Goal: Information Seeking & Learning: Learn about a topic

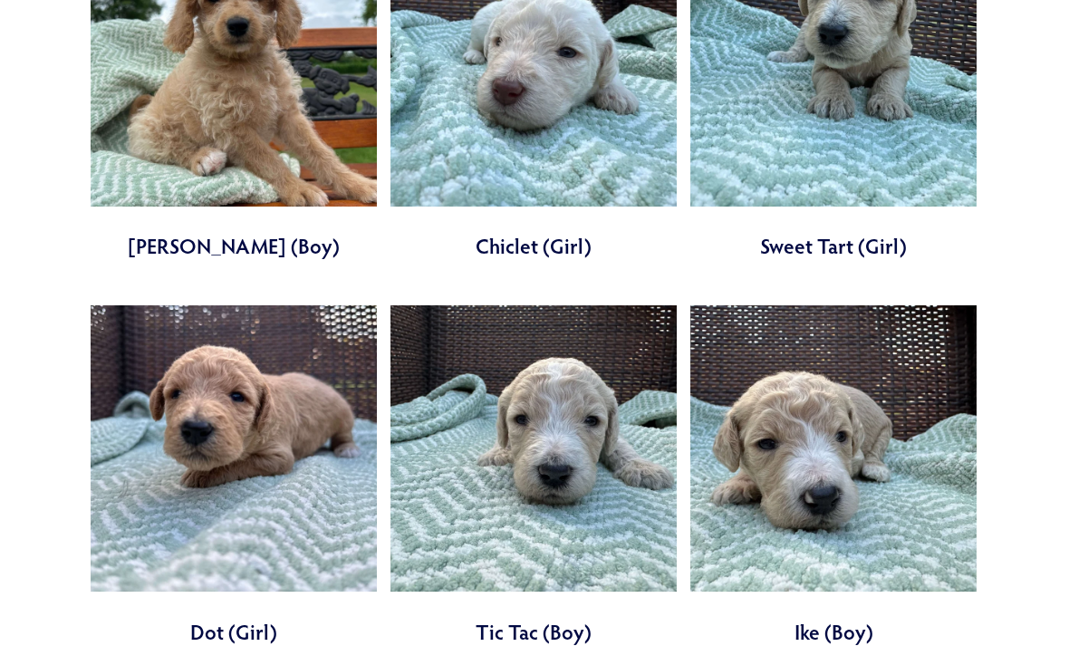
scroll to position [1656, 0]
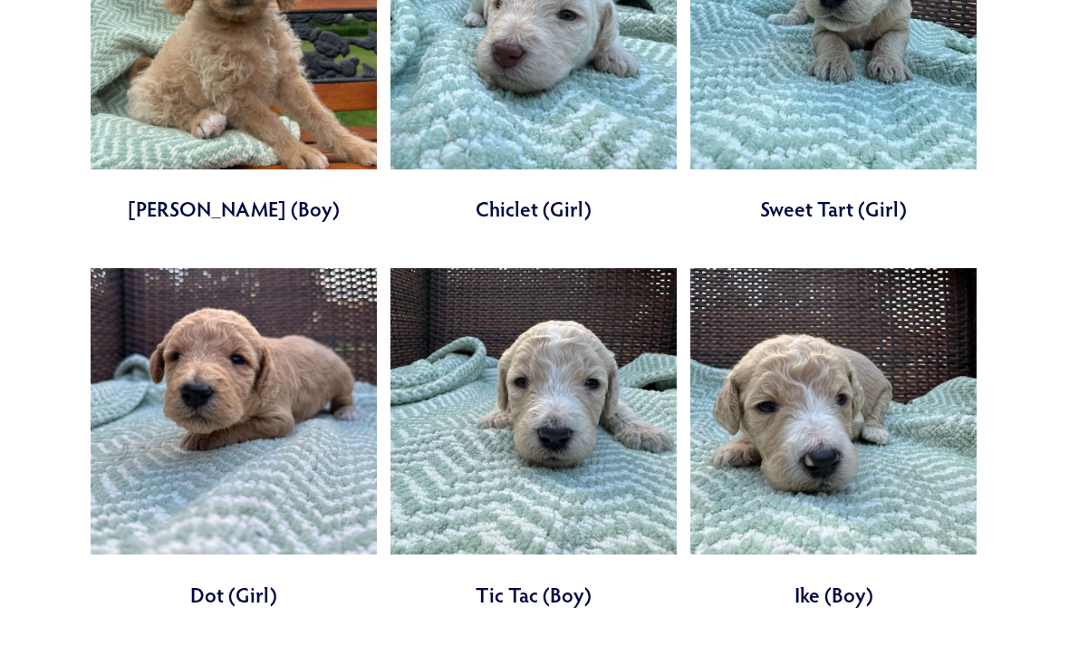
click at [614, 449] on link at bounding box center [533, 439] width 286 height 341
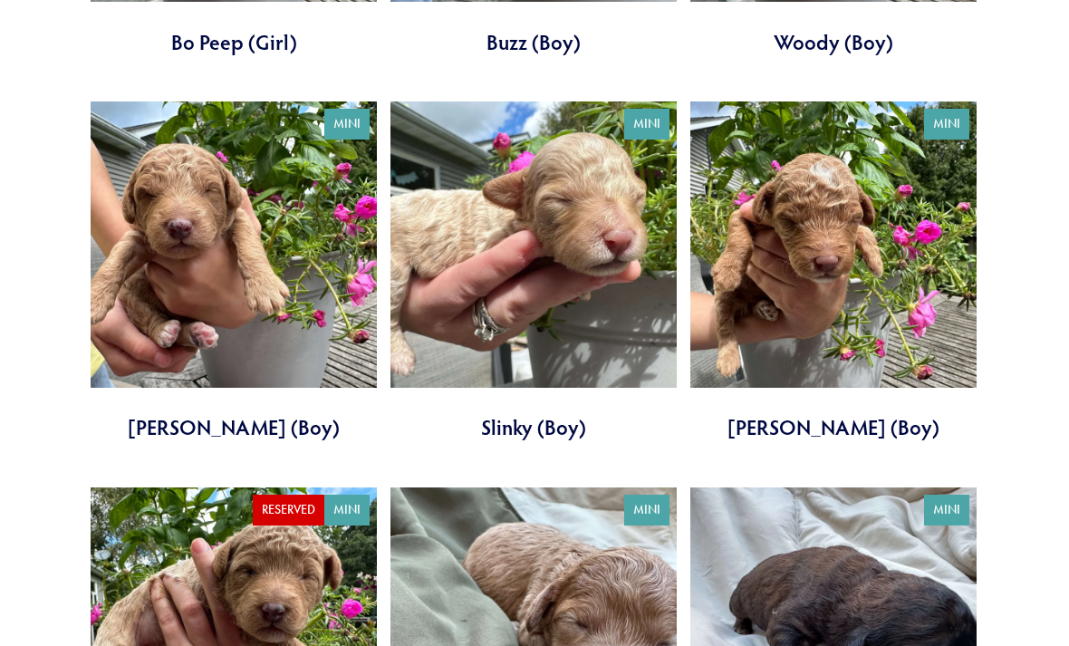
scroll to position [2978, 0]
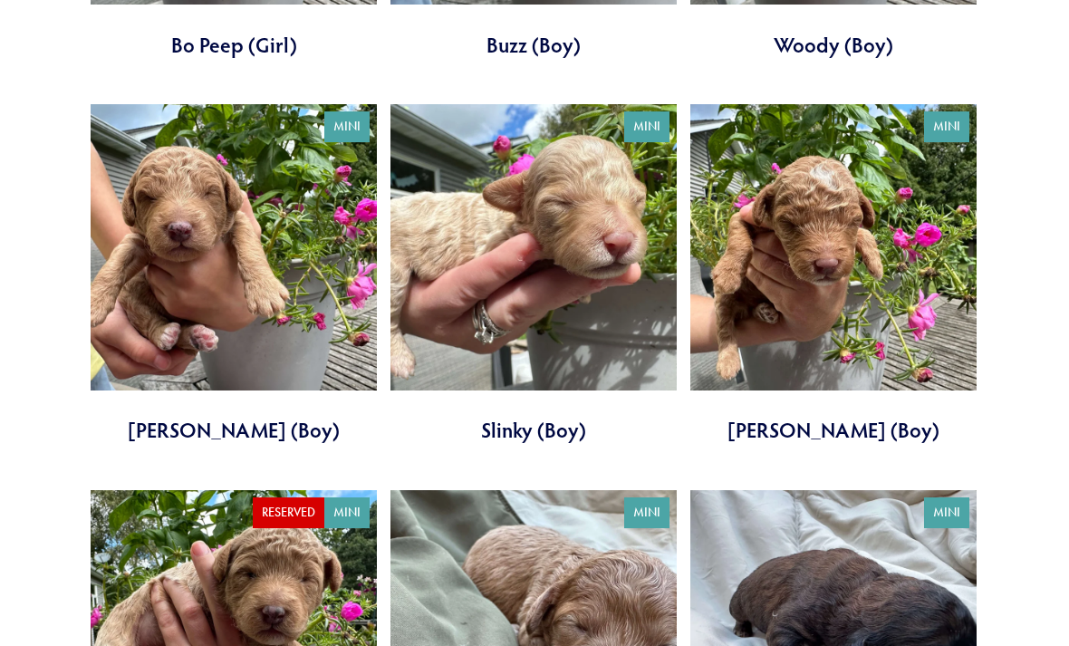
click at [864, 264] on link at bounding box center [833, 275] width 286 height 341
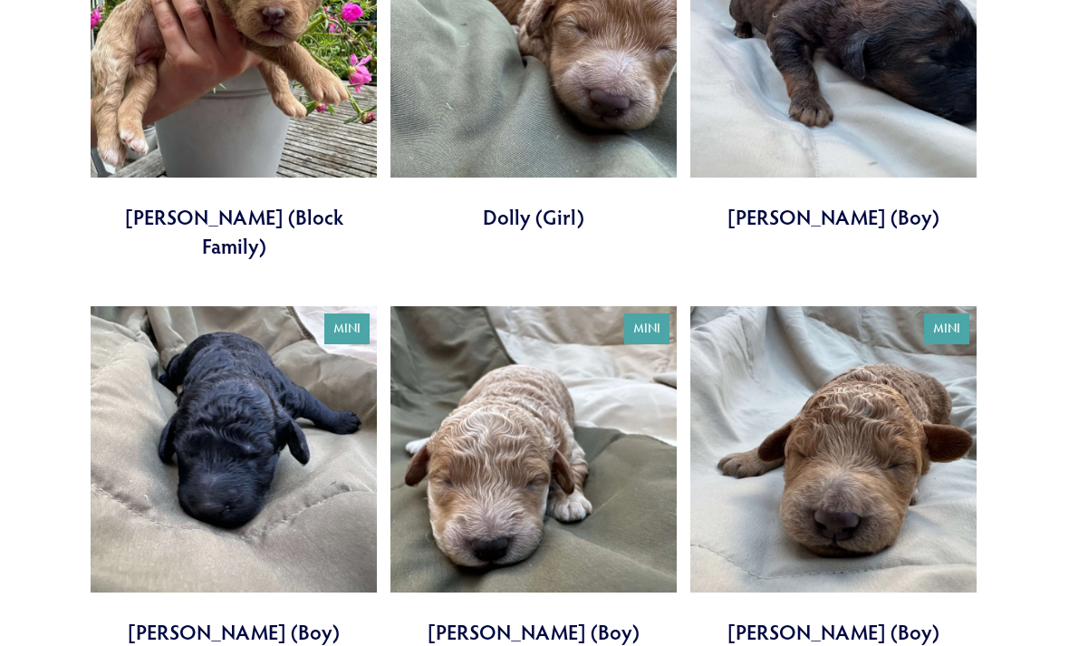
scroll to position [3587, 0]
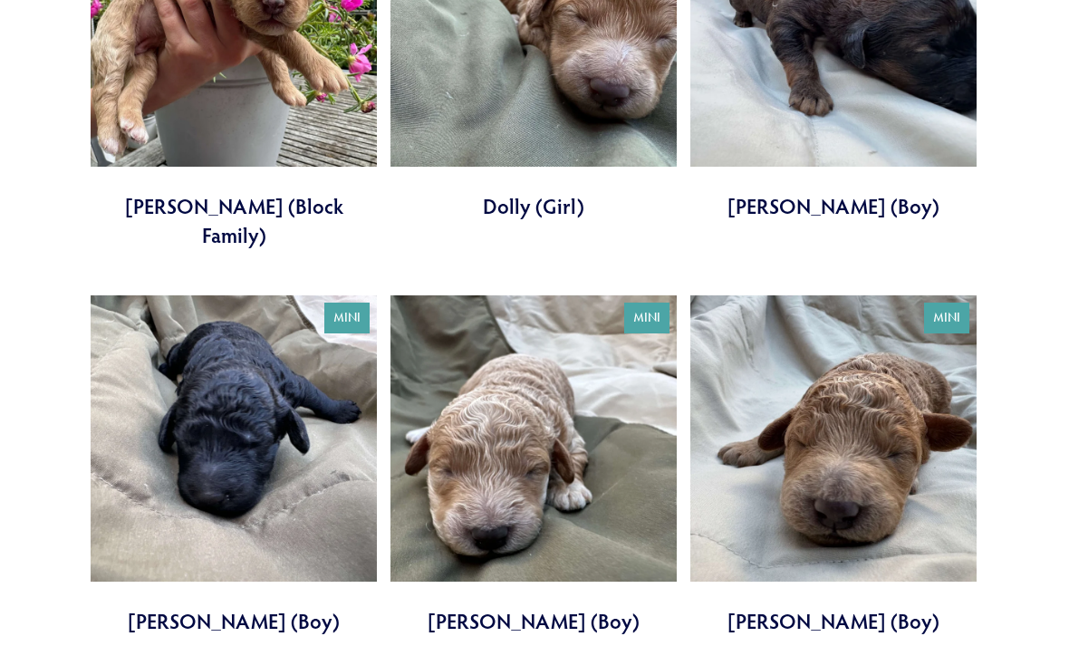
click at [851, 408] on link at bounding box center [833, 466] width 286 height 341
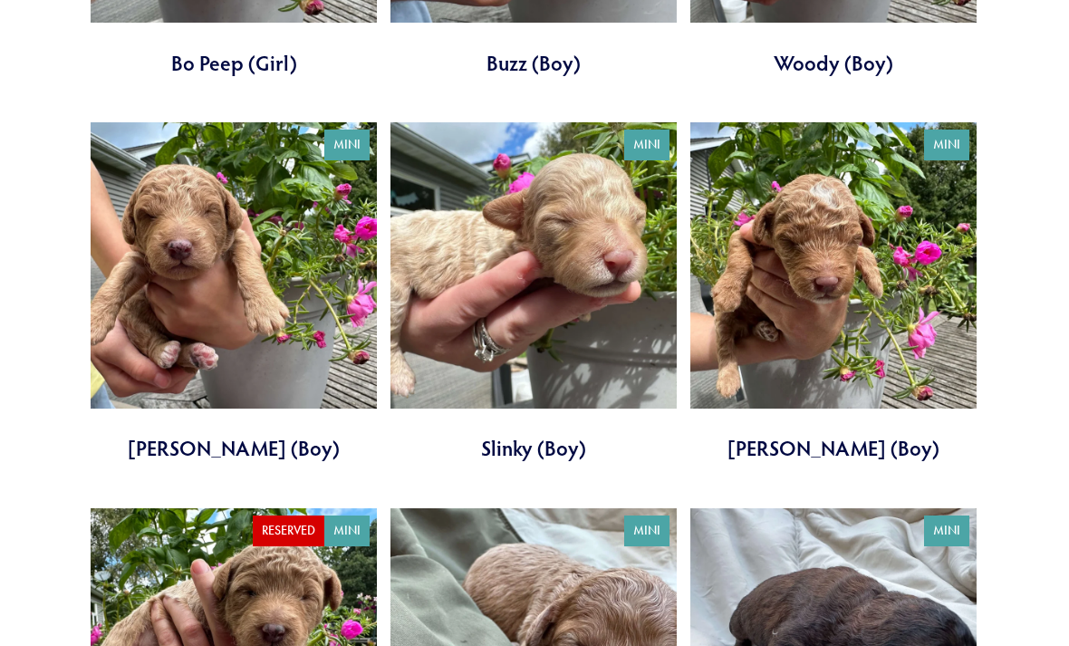
scroll to position [2958, 0]
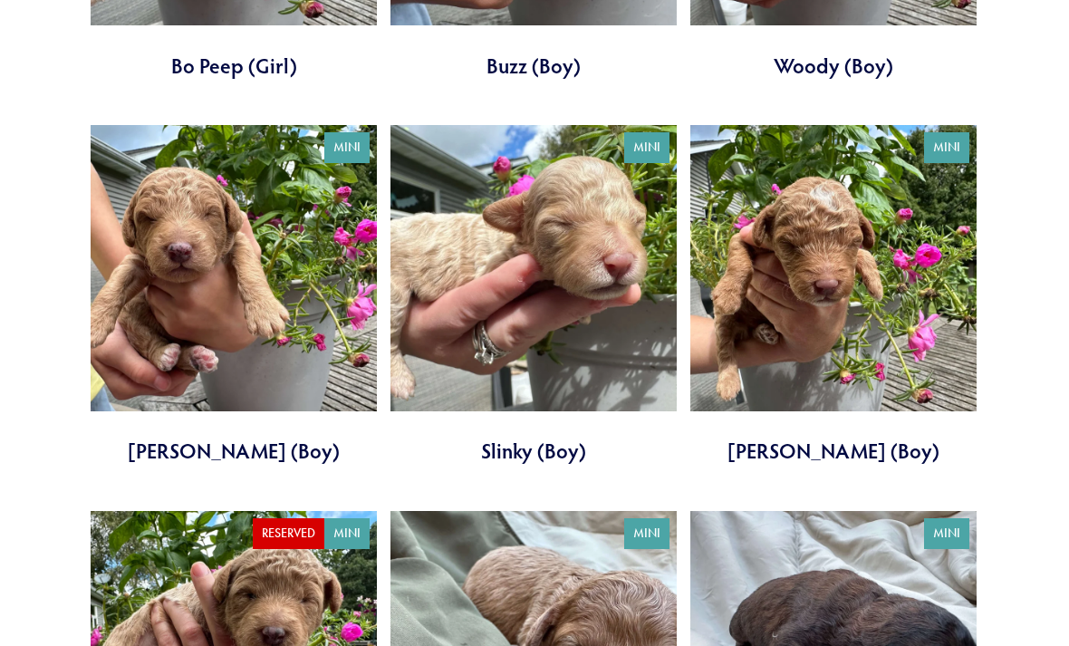
click at [883, 273] on link at bounding box center [833, 295] width 286 height 341
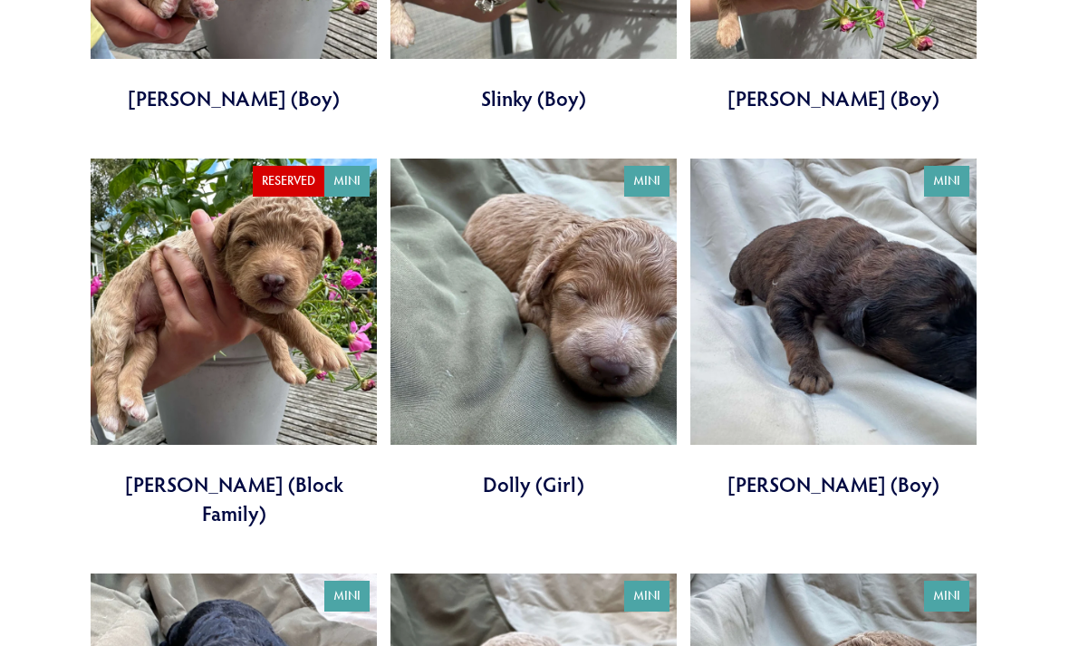
scroll to position [3360, 0]
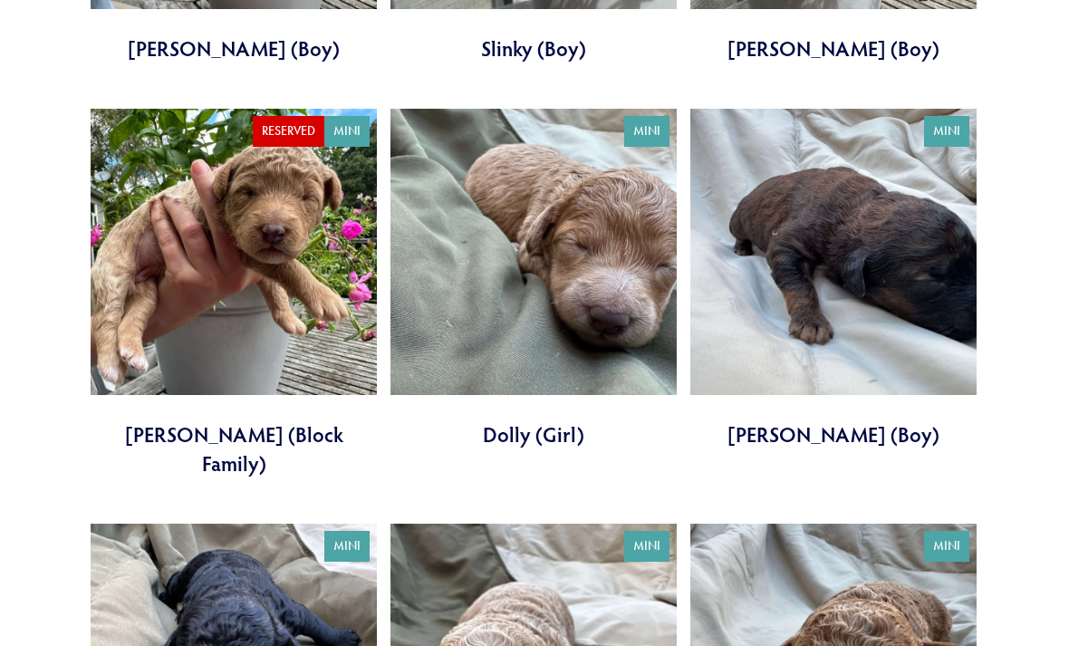
click at [583, 304] on link at bounding box center [533, 279] width 286 height 341
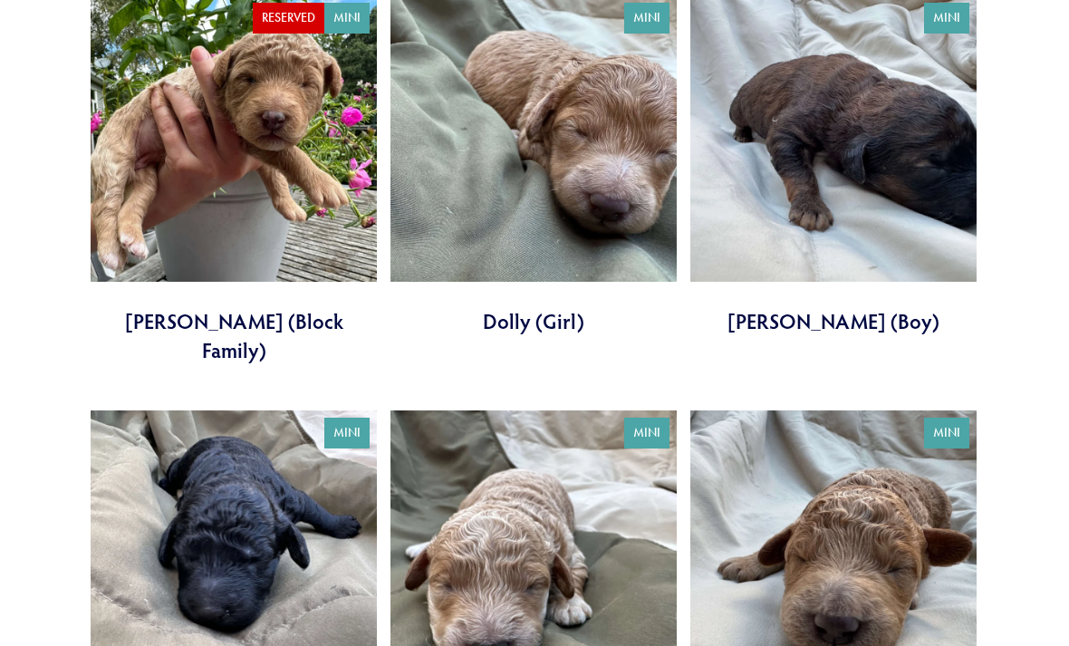
scroll to position [3442, 0]
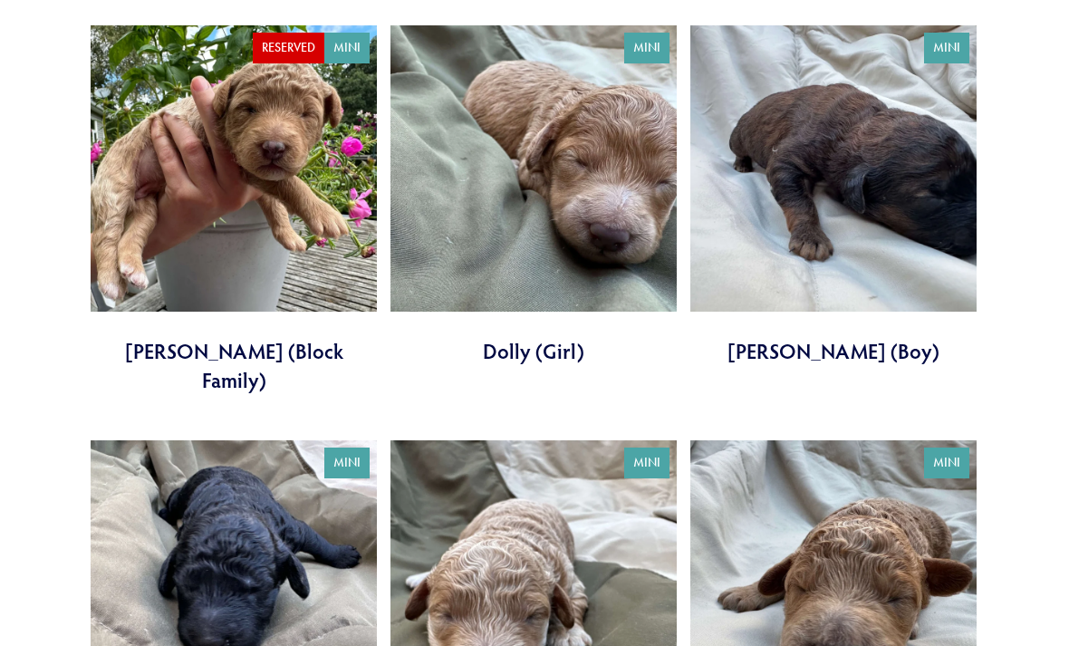
click at [570, 177] on link at bounding box center [533, 196] width 286 height 341
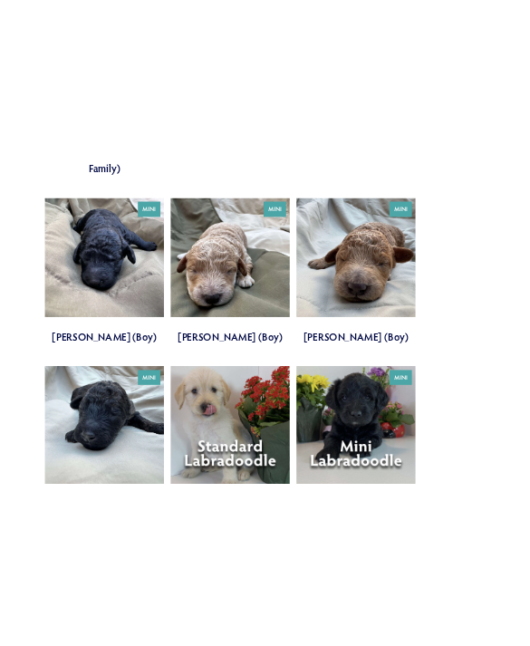
scroll to position [5355, 0]
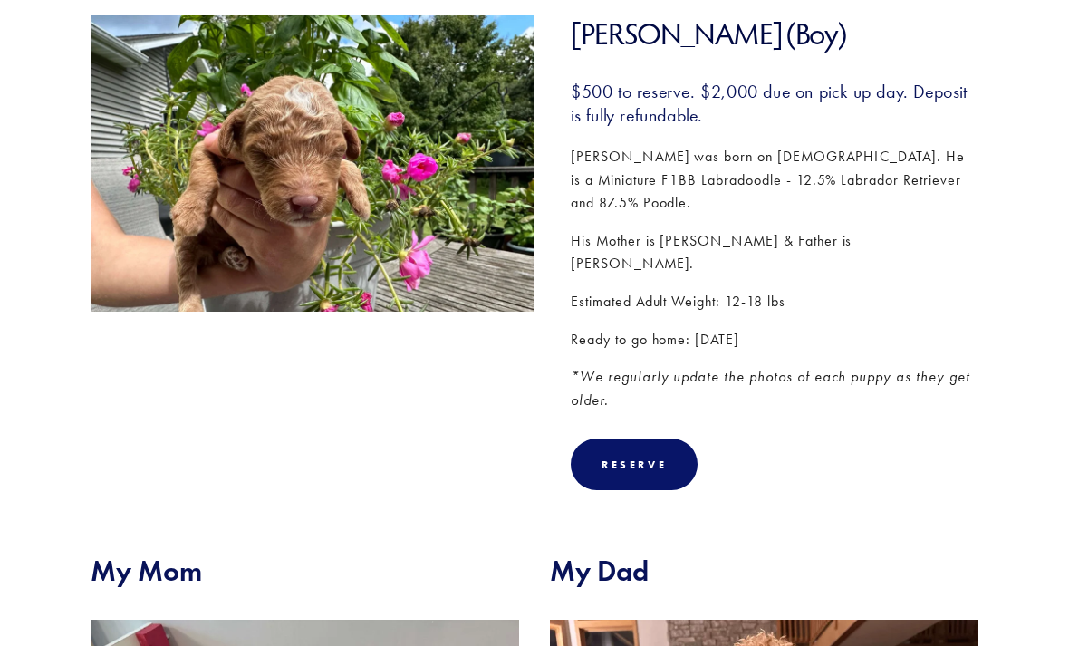
scroll to position [255, 0]
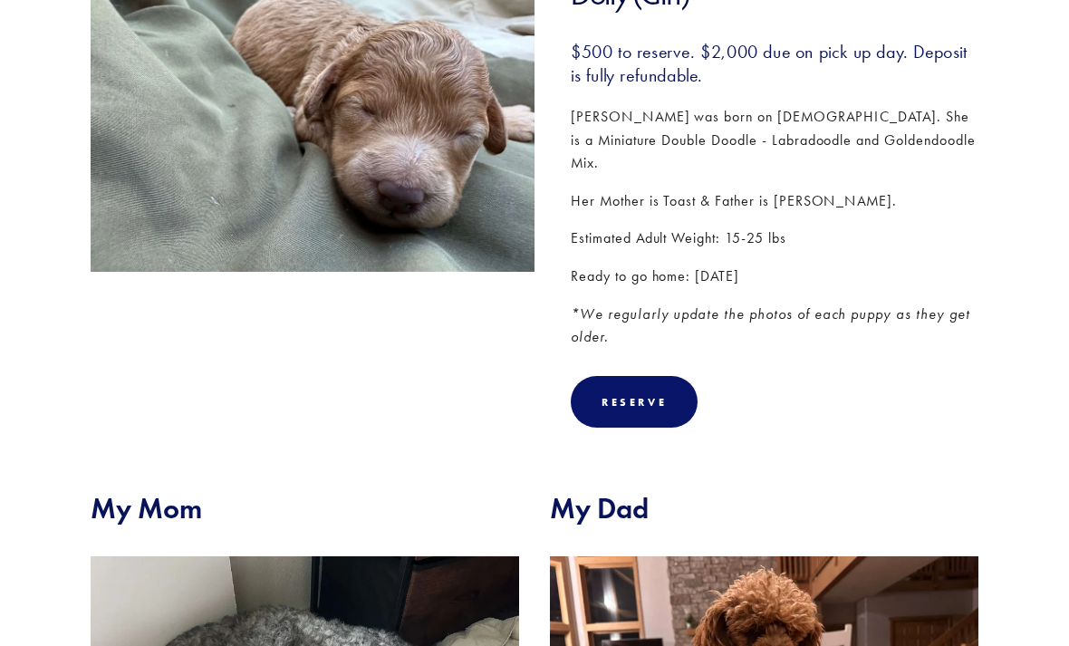
scroll to position [341, 0]
